Goal: Task Accomplishment & Management: Use online tool/utility

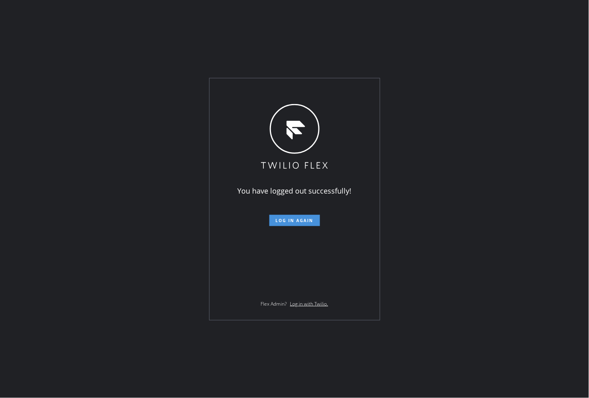
click at [294, 216] on button "Log in again" at bounding box center [294, 220] width 51 height 11
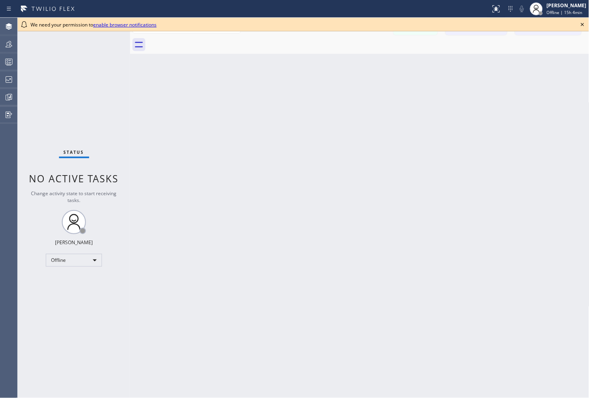
click at [581, 23] on icon at bounding box center [582, 24] width 3 height 3
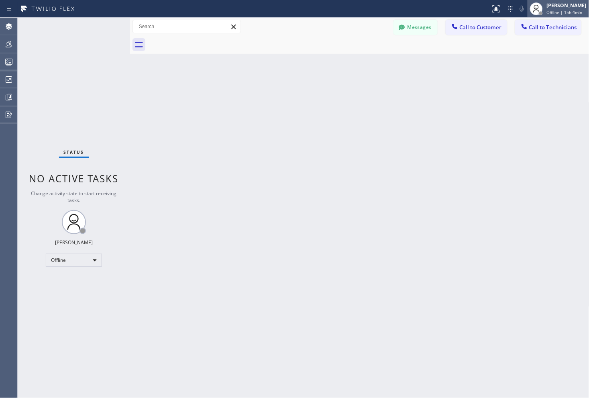
click at [559, 11] on span "Offline | 15h 4min" at bounding box center [565, 13] width 36 height 6
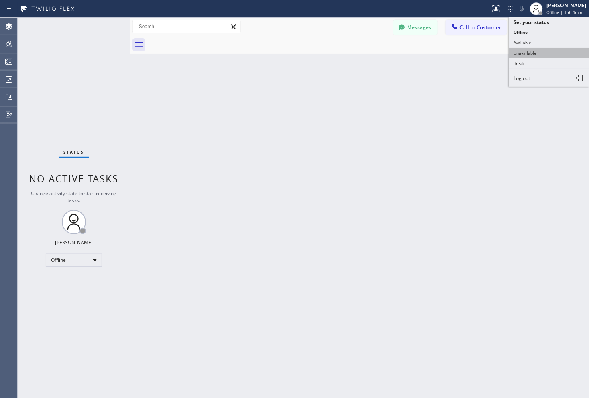
click at [548, 56] on button "Unavailable" at bounding box center [549, 53] width 80 height 10
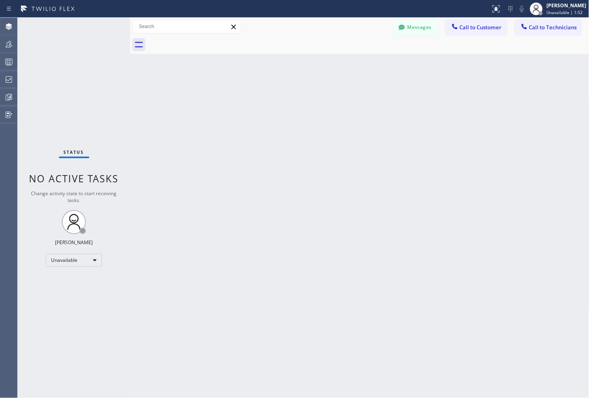
click at [516, 193] on div "Back to Dashboard Change Sender ID Customers Technicians Select a contact Outbo…" at bounding box center [359, 208] width 459 height 380
click at [458, 103] on div "Back to Dashboard Change Sender ID Customers Technicians Select a contact Outbo…" at bounding box center [359, 208] width 459 height 380
click at [8, 92] on icon at bounding box center [9, 97] width 10 height 10
